Goal: Task Accomplishment & Management: Manage account settings

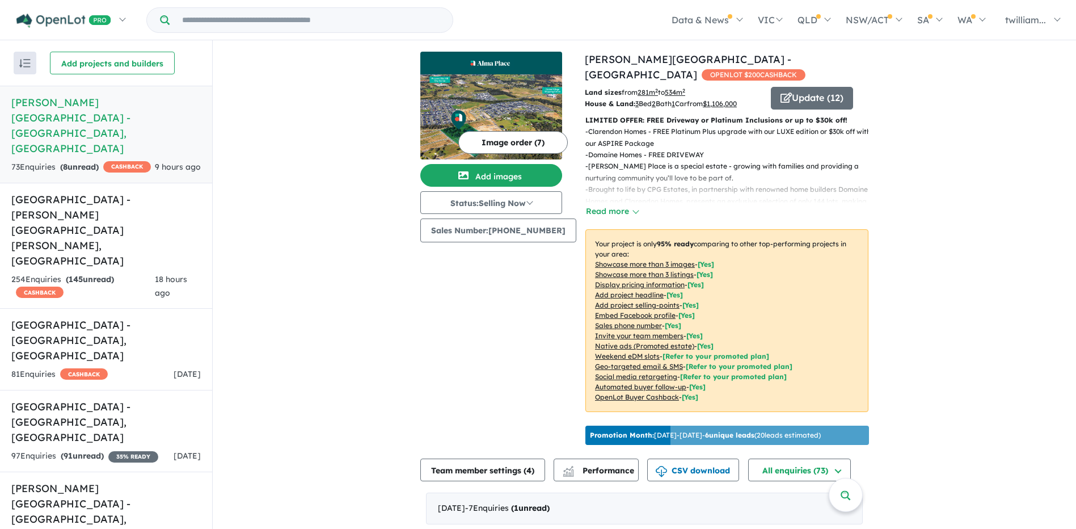
scroll to position [454, 0]
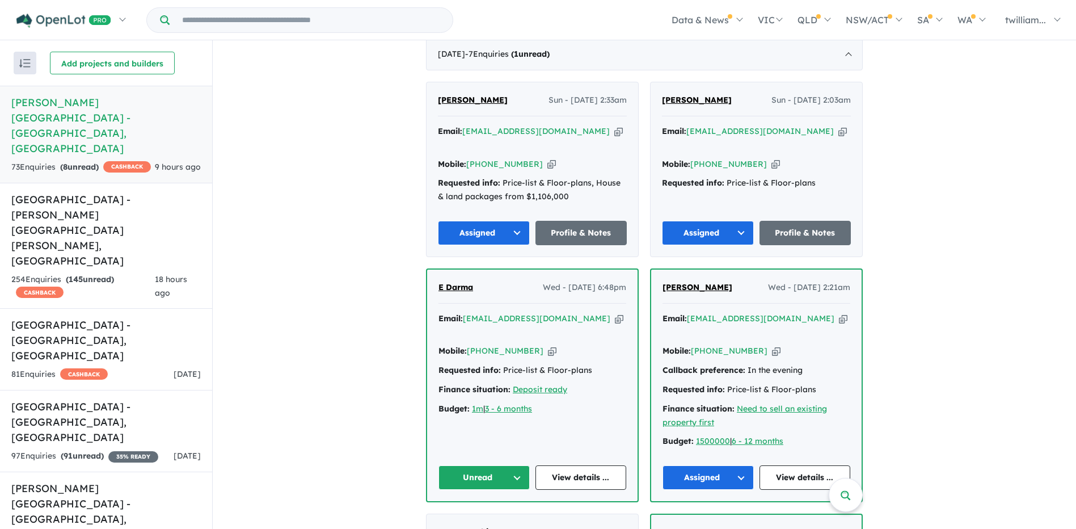
click at [517, 465] on button "Unread" at bounding box center [483, 477] width 91 height 24
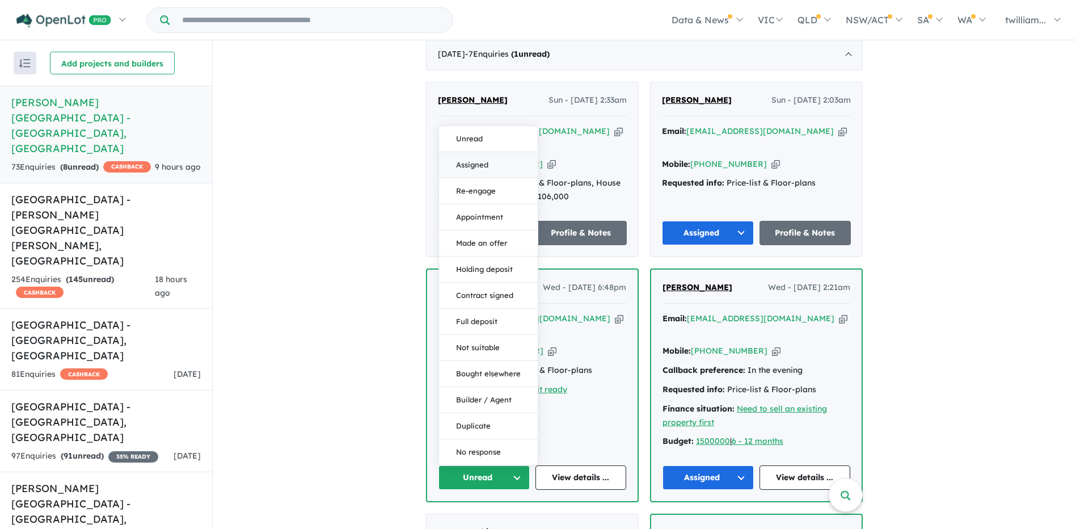
click at [507, 152] on button "Assigned" at bounding box center [488, 165] width 99 height 26
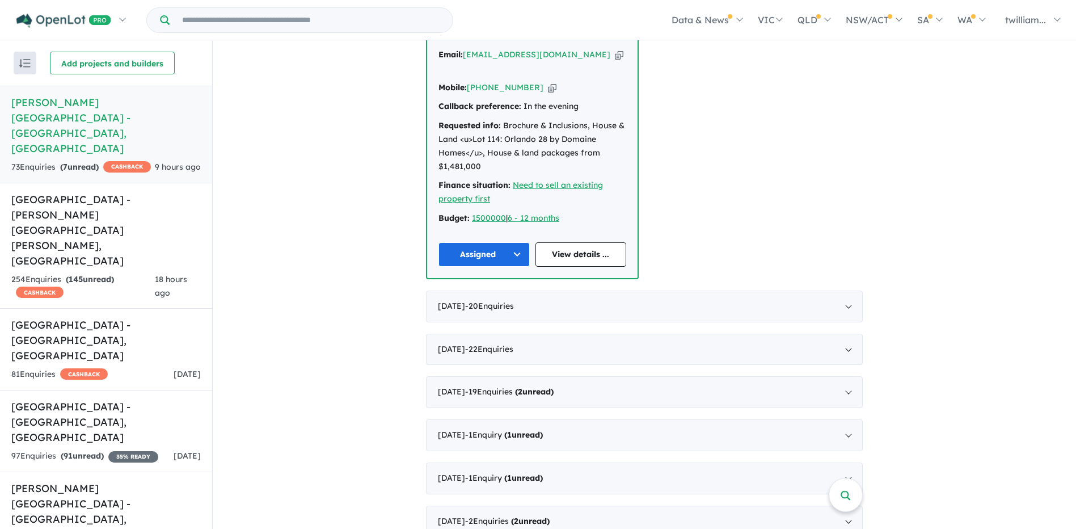
scroll to position [1199, 0]
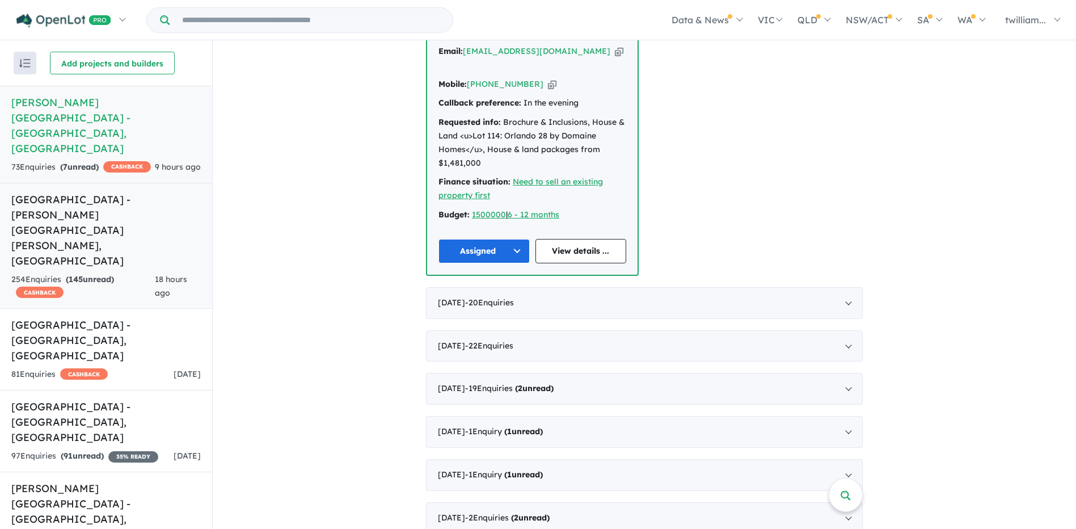
click at [154, 192] on h5 "[GEOGRAPHIC_DATA] - [PERSON_NAME][GEOGRAPHIC_DATA][PERSON_NAME] , [GEOGRAPHIC_D…" at bounding box center [105, 230] width 189 height 77
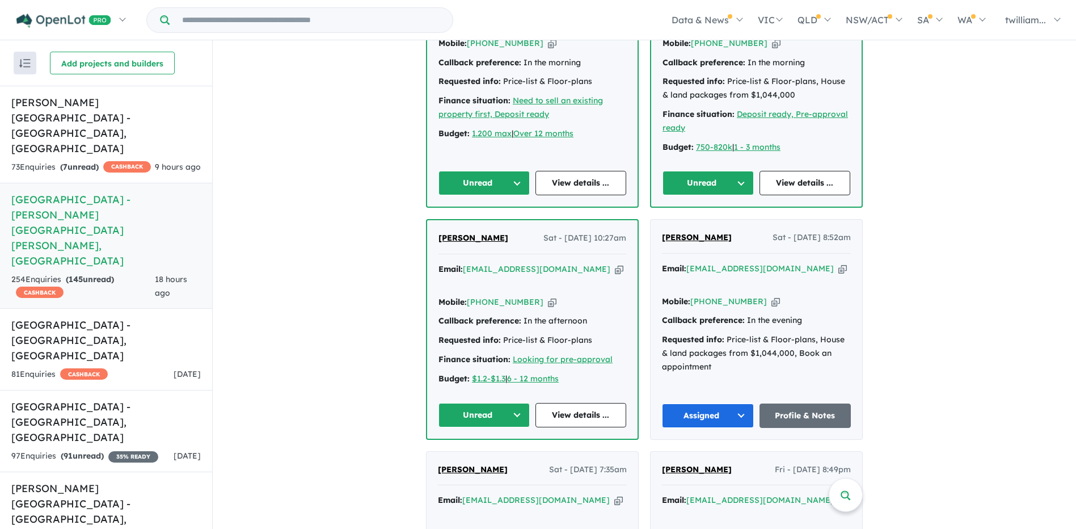
scroll to position [833, 0]
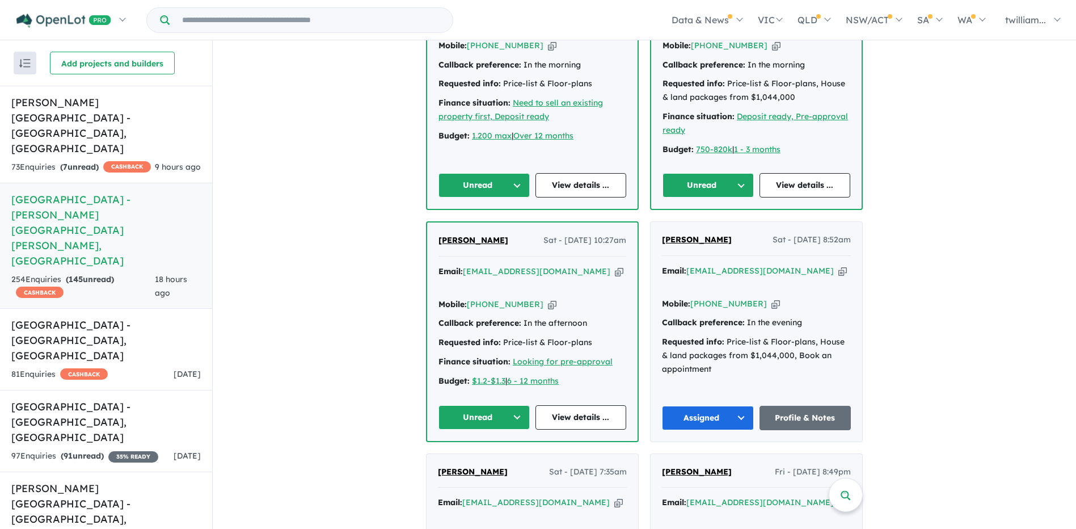
click at [615, 265] on icon "button" at bounding box center [619, 271] width 9 height 12
click at [548, 298] on icon "button" at bounding box center [552, 304] width 9 height 12
click at [615, 265] on icon "button" at bounding box center [619, 271] width 9 height 12
click at [548, 298] on icon "button" at bounding box center [552, 304] width 9 height 12
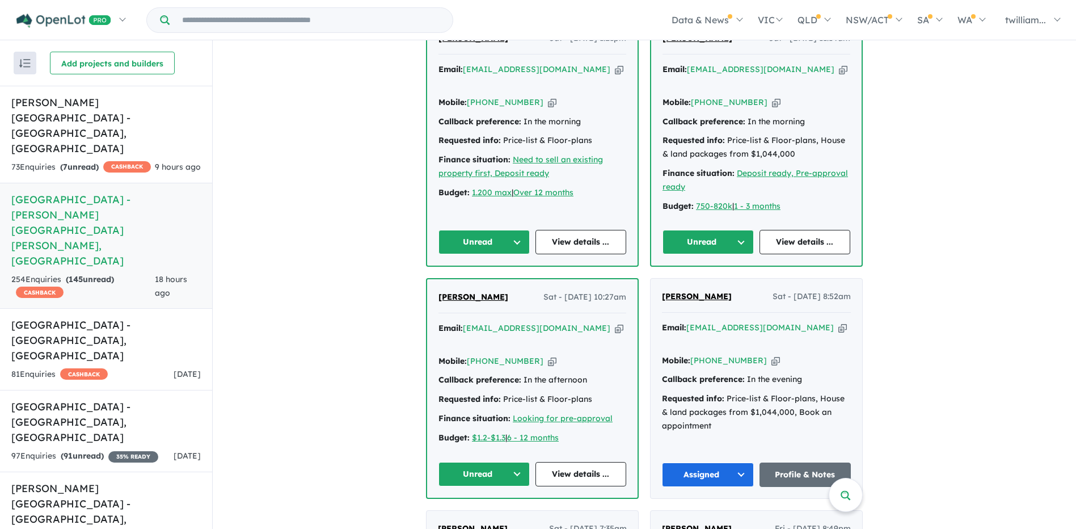
click at [517, 462] on button "Unread" at bounding box center [483, 474] width 91 height 24
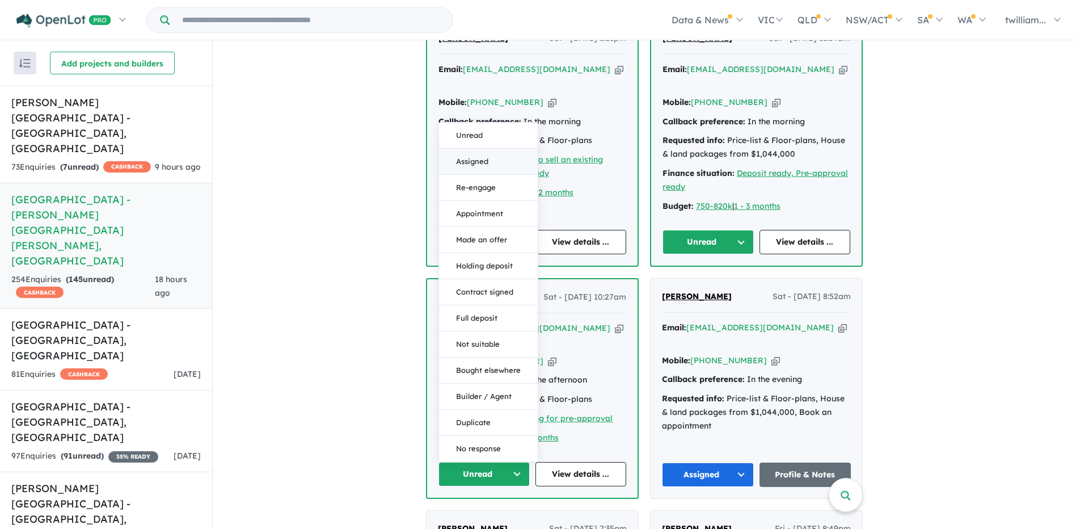
click at [482, 149] on button "Assigned" at bounding box center [488, 162] width 99 height 26
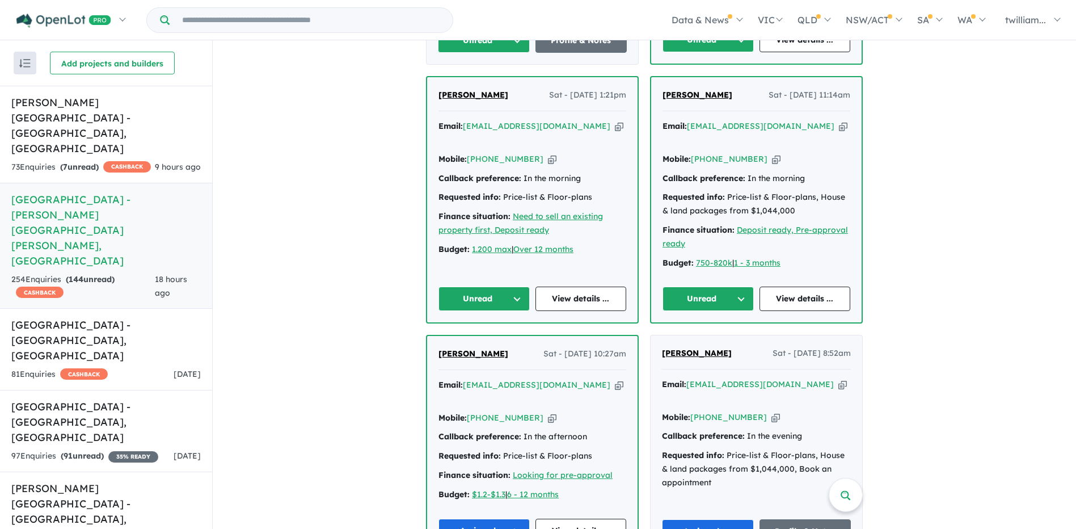
scroll to position [550, 0]
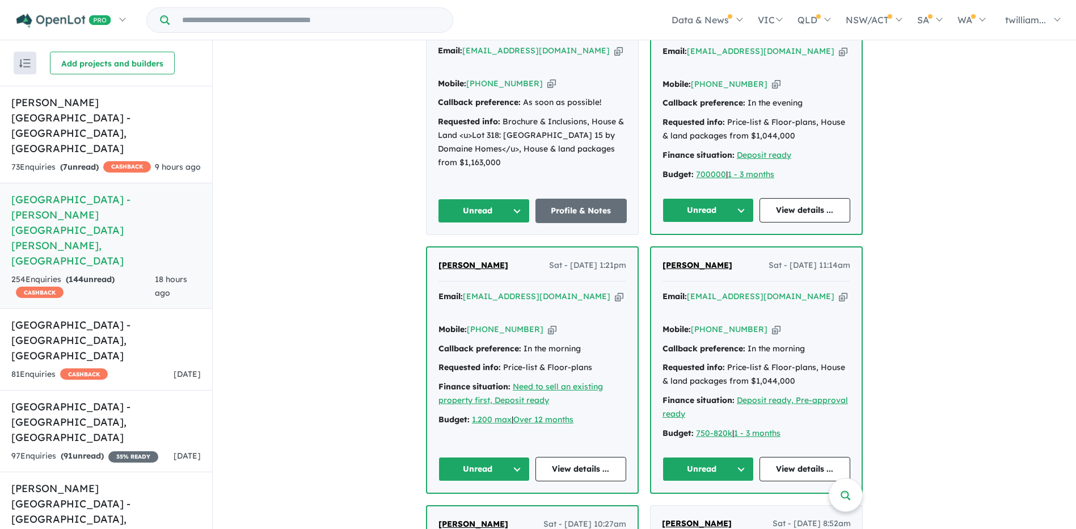
click at [839, 290] on icon "button" at bounding box center [843, 296] width 9 height 12
drag, startPoint x: 739, startPoint y: 230, endPoint x: 659, endPoint y: 238, distance: 80.3
click at [659, 247] on div "[PERSON_NAME] Sat - [DATE] 11:14am Email: [EMAIL_ADDRESS][DOMAIN_NAME] Copied! …" at bounding box center [756, 369] width 210 height 245
copy span "[PERSON_NAME]"
click at [772, 323] on icon "button" at bounding box center [776, 329] width 9 height 12
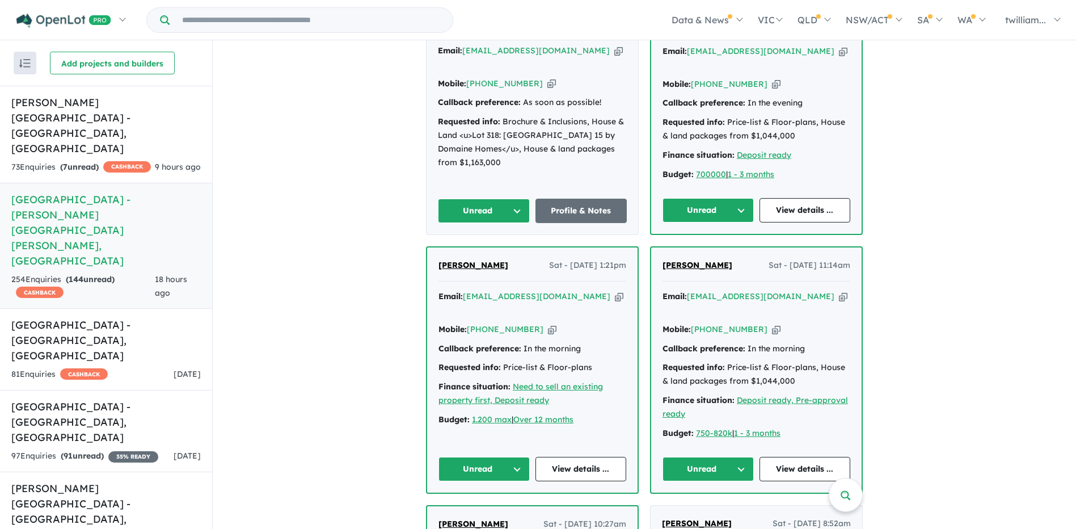
copy span "[PERSON_NAME]"
click at [742, 457] on button "Unread" at bounding box center [708, 469] width 91 height 24
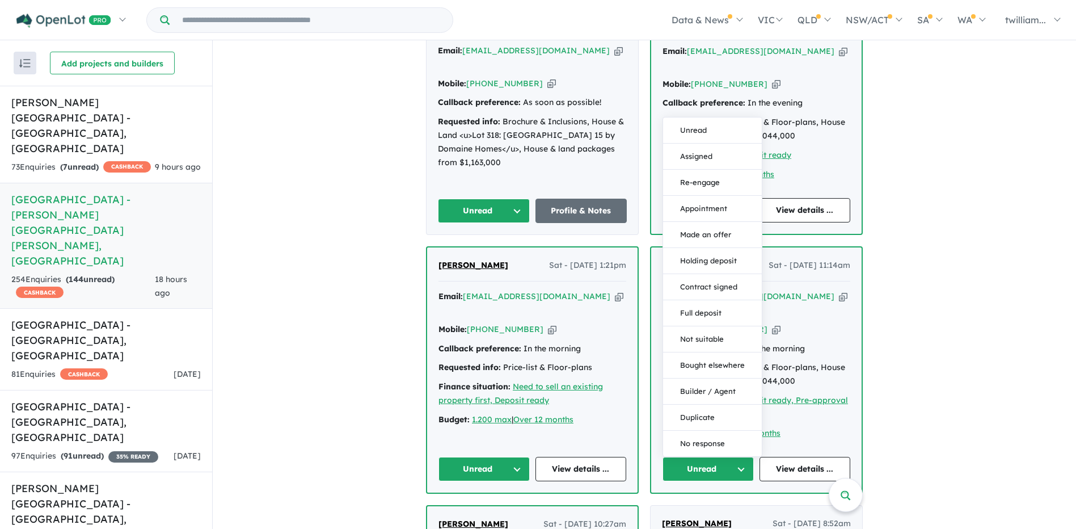
click at [705, 144] on button "Assigned" at bounding box center [712, 157] width 99 height 26
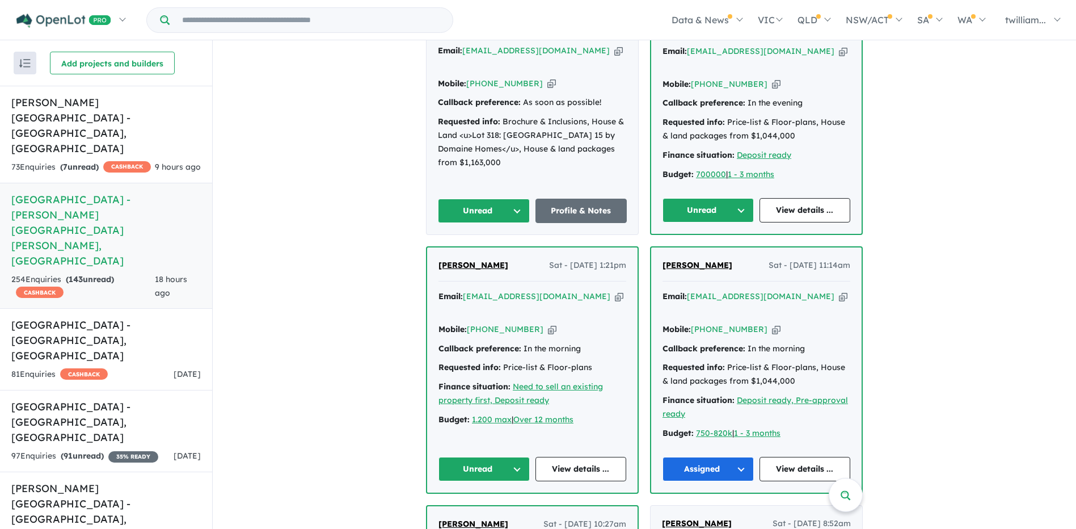
click at [615, 290] on icon "button" at bounding box center [619, 296] width 9 height 12
copy span "[PERSON_NAME]"
drag, startPoint x: 514, startPoint y: 230, endPoint x: 436, endPoint y: 229, distance: 77.7
click at [438, 259] on div "[PERSON_NAME] Sat - [DATE] 1:21pm" at bounding box center [532, 270] width 188 height 23
copy span "[PERSON_NAME]"
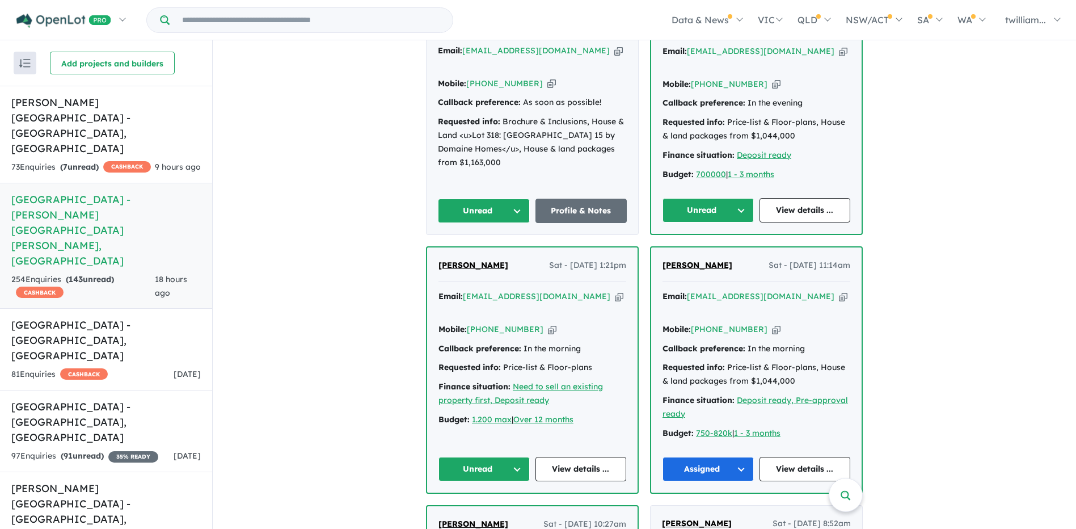
click at [548, 323] on icon "button" at bounding box center [552, 329] width 9 height 12
copy span "[PERSON_NAME]"
click at [517, 457] on button "Unread" at bounding box center [483, 469] width 91 height 24
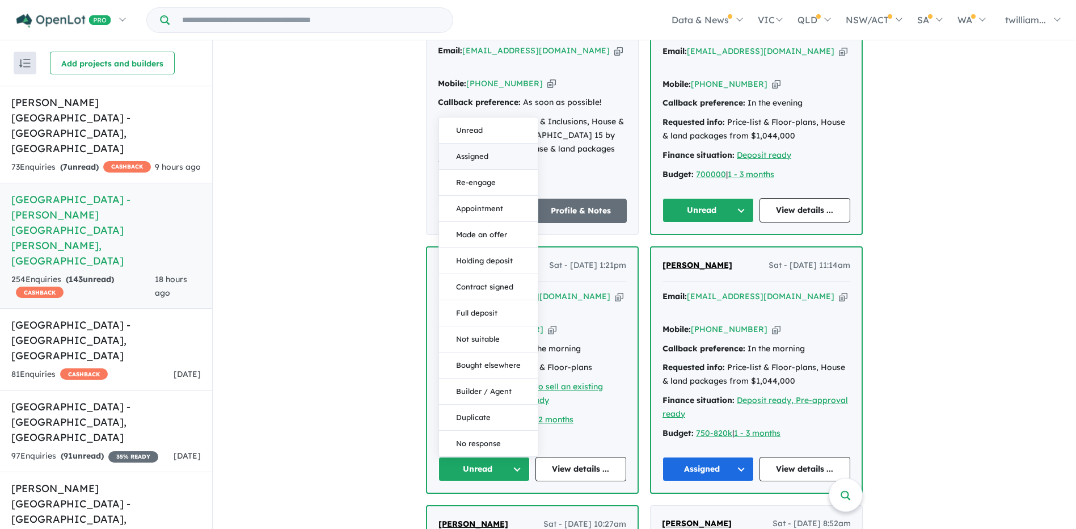
click at [445, 144] on button "Assigned" at bounding box center [488, 157] width 99 height 26
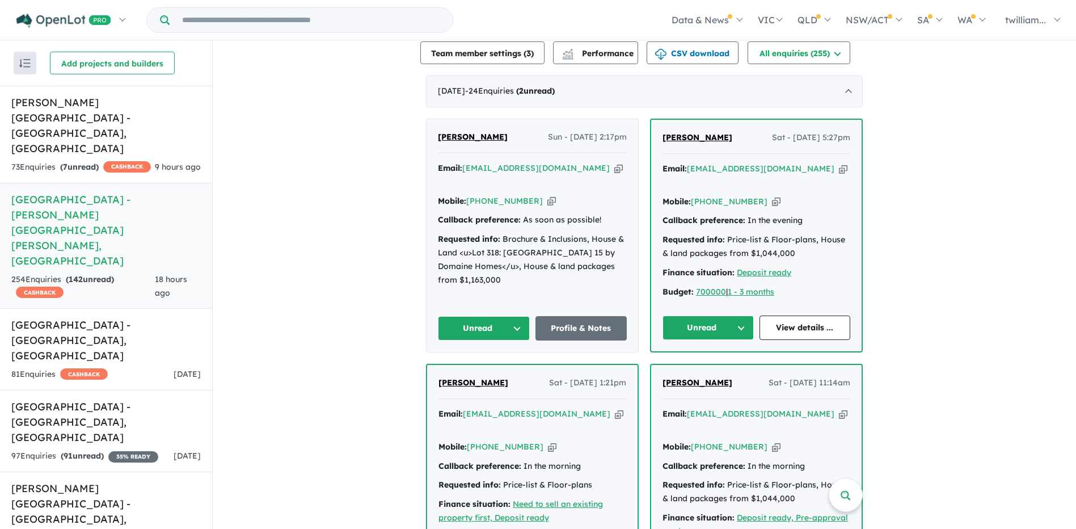
scroll to position [606, 0]
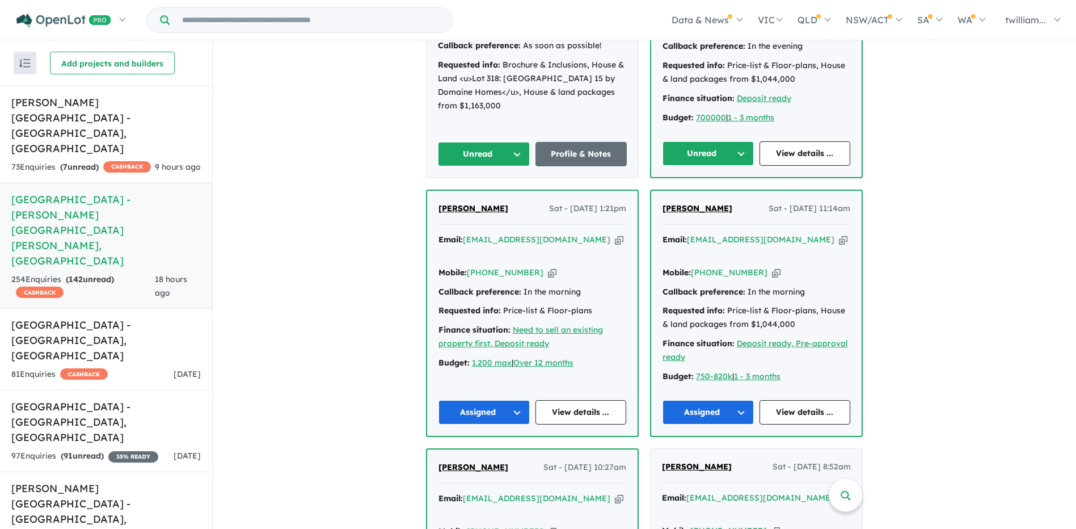
click at [740, 400] on button "Assigned" at bounding box center [708, 412] width 91 height 24
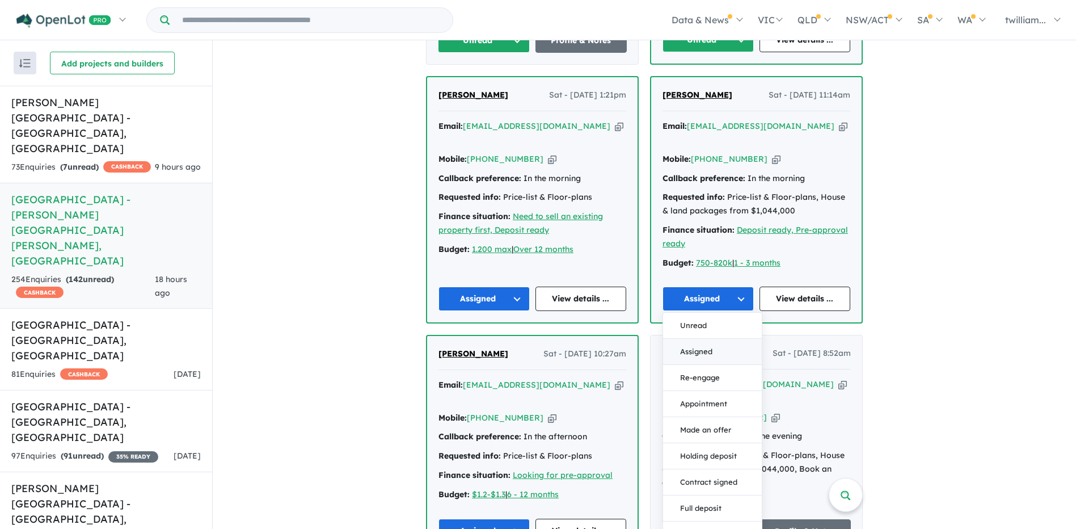
scroll to position [833, 0]
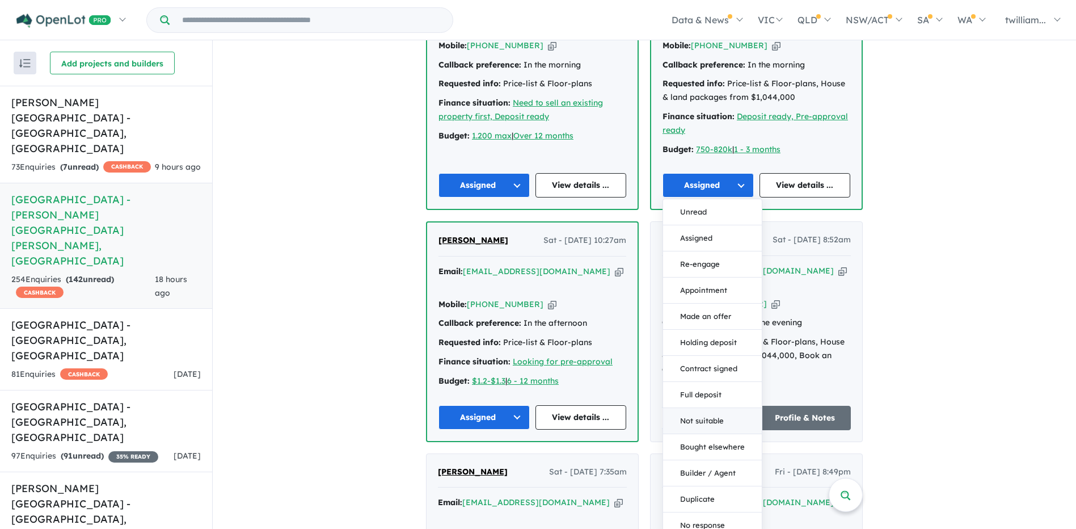
click at [725, 408] on button "Not suitable" at bounding box center [712, 421] width 99 height 26
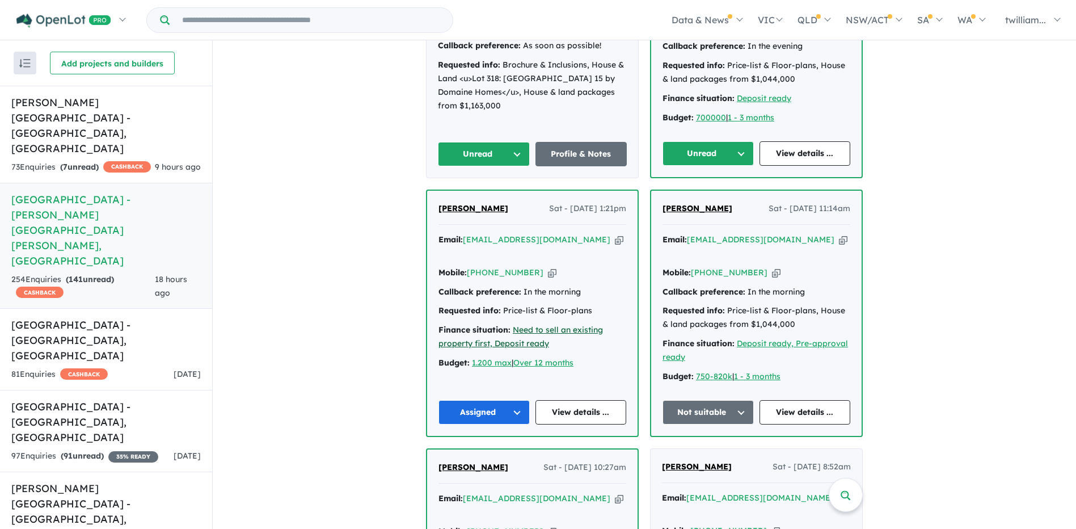
scroll to position [323, 0]
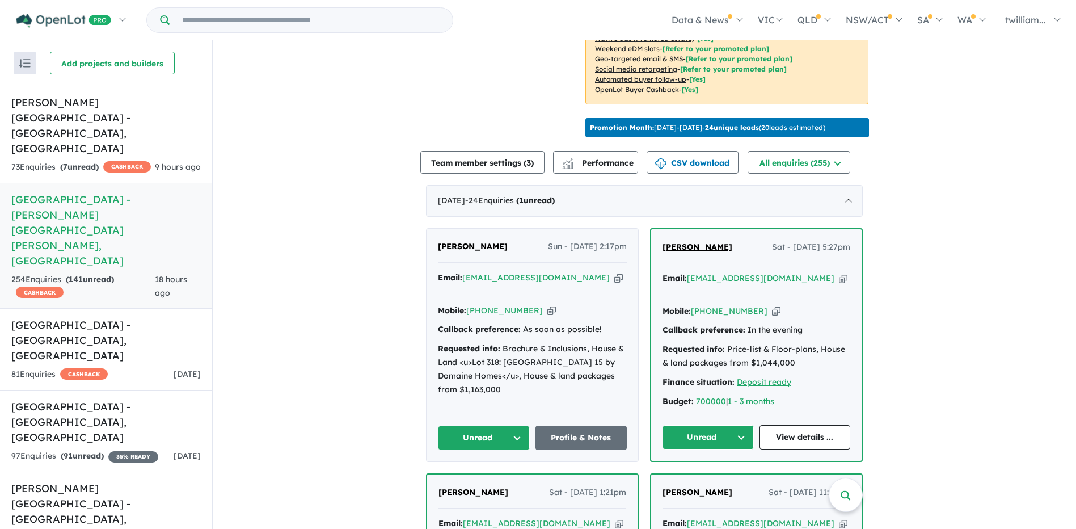
click at [839, 272] on icon "button" at bounding box center [843, 278] width 9 height 12
copy span "[PERSON_NAME]"
click at [743, 425] on button "Unread" at bounding box center [708, 437] width 91 height 24
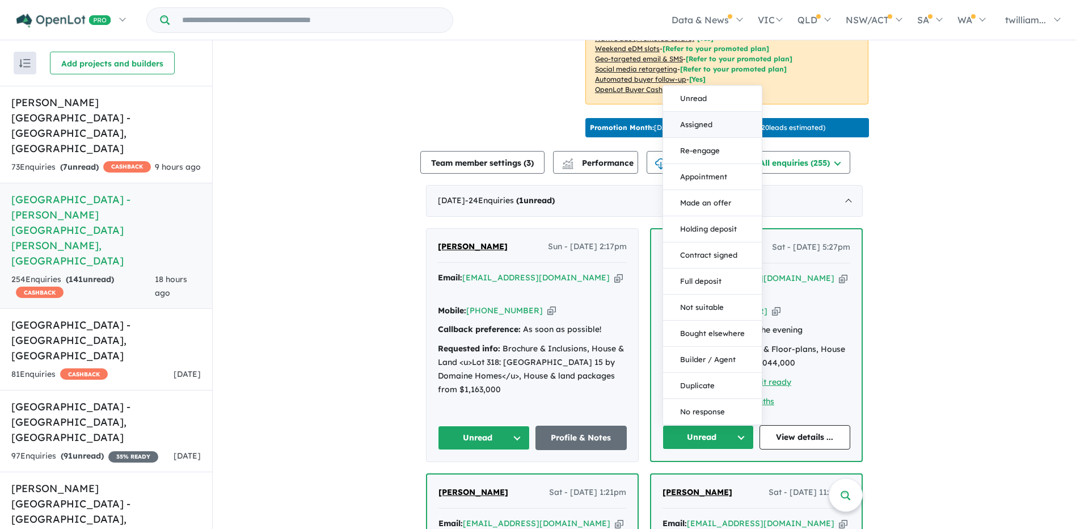
click at [729, 112] on button "Assigned" at bounding box center [712, 125] width 99 height 26
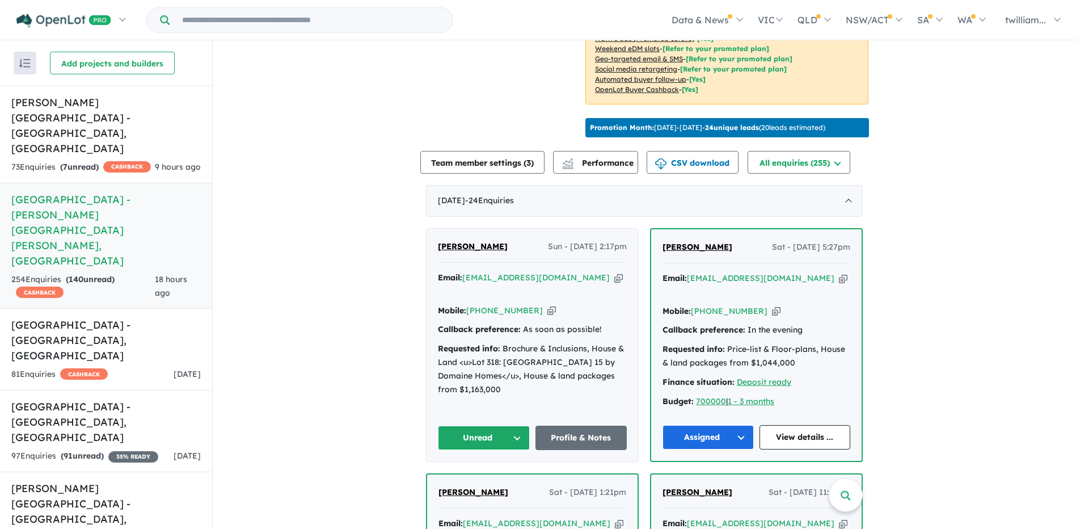
click at [738, 425] on button "Assigned" at bounding box center [708, 437] width 91 height 24
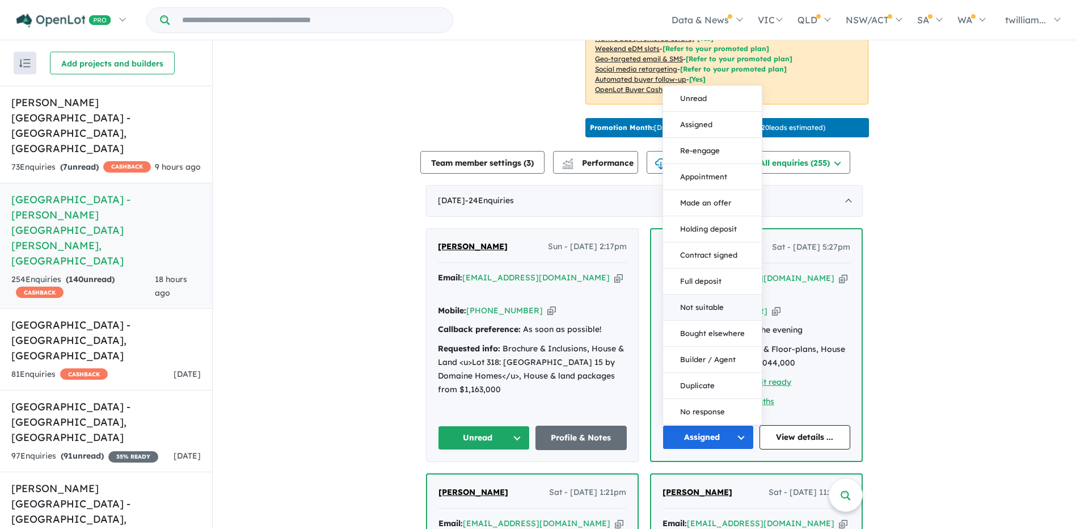
click at [734, 294] on button "Not suitable" at bounding box center [712, 307] width 99 height 26
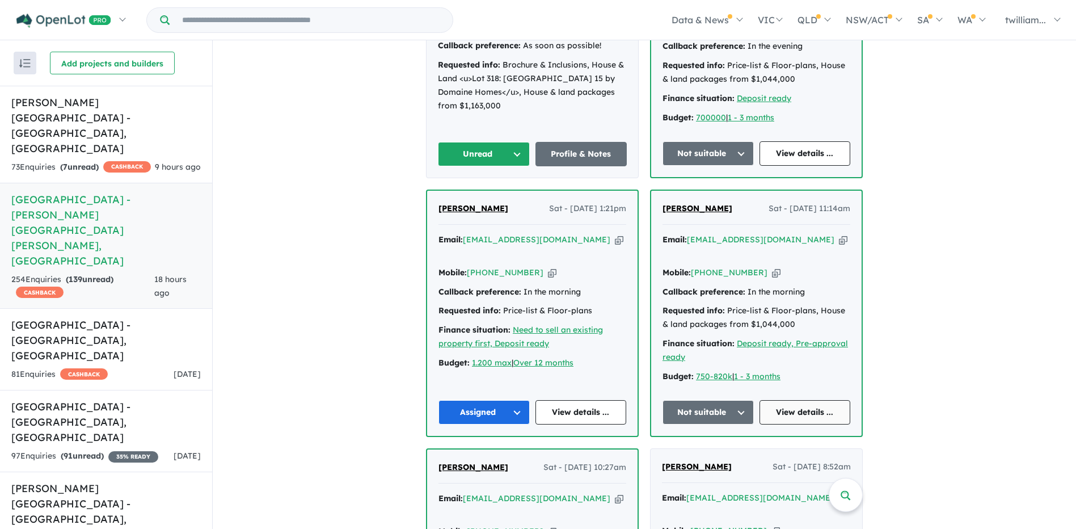
scroll to position [379, 0]
